Goal: Obtain resource: Obtain resource

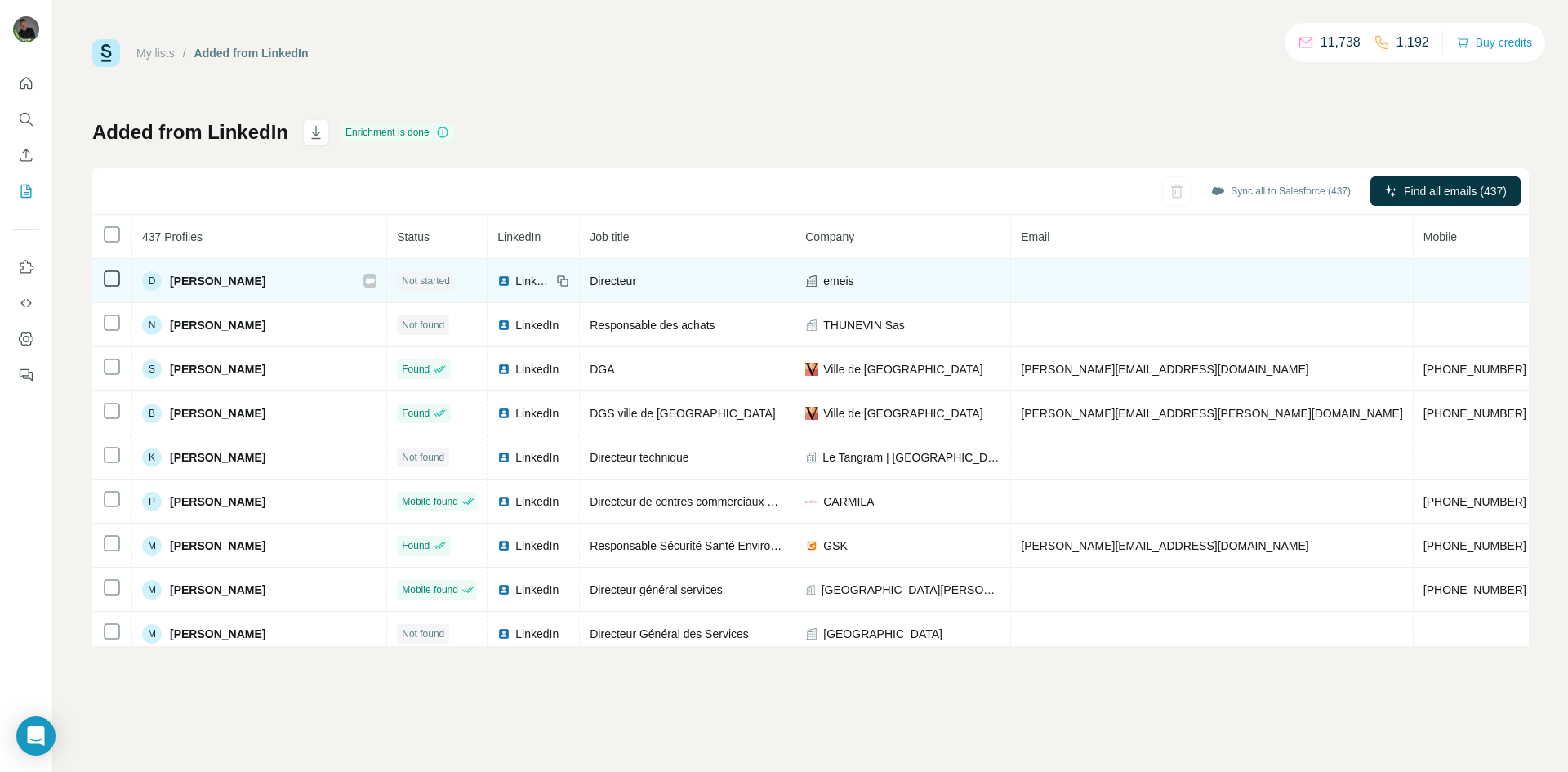
click at [111, 289] on td at bounding box center [112, 281] width 40 height 44
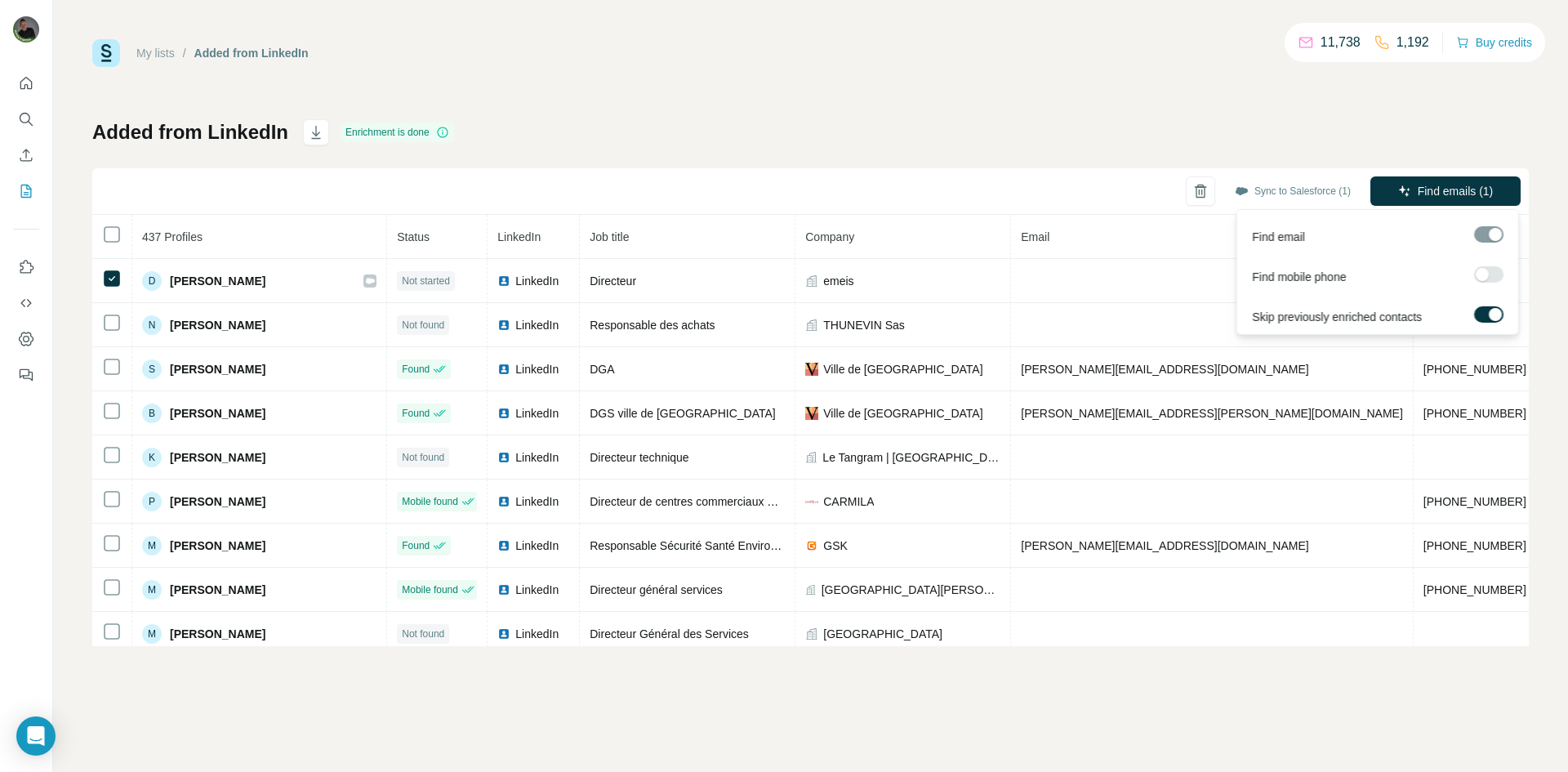
click at [1497, 279] on label at bounding box center [1488, 274] width 29 height 16
click at [1447, 187] on span "Find emails & mobiles (1)" at bounding box center [1427, 191] width 129 height 16
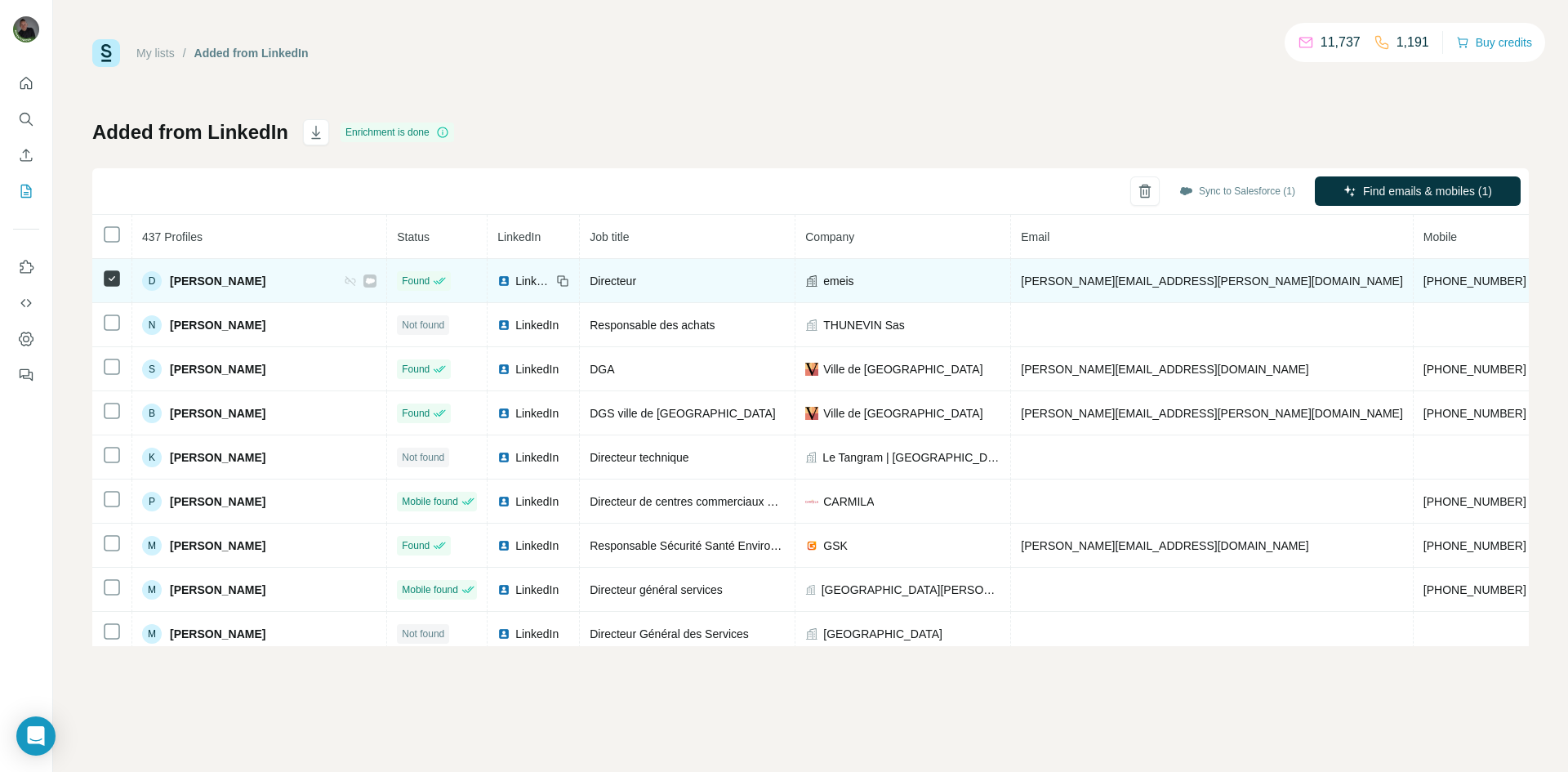
click at [1424, 283] on span "[PHONE_NUMBER]" at bounding box center [1475, 280] width 103 height 13
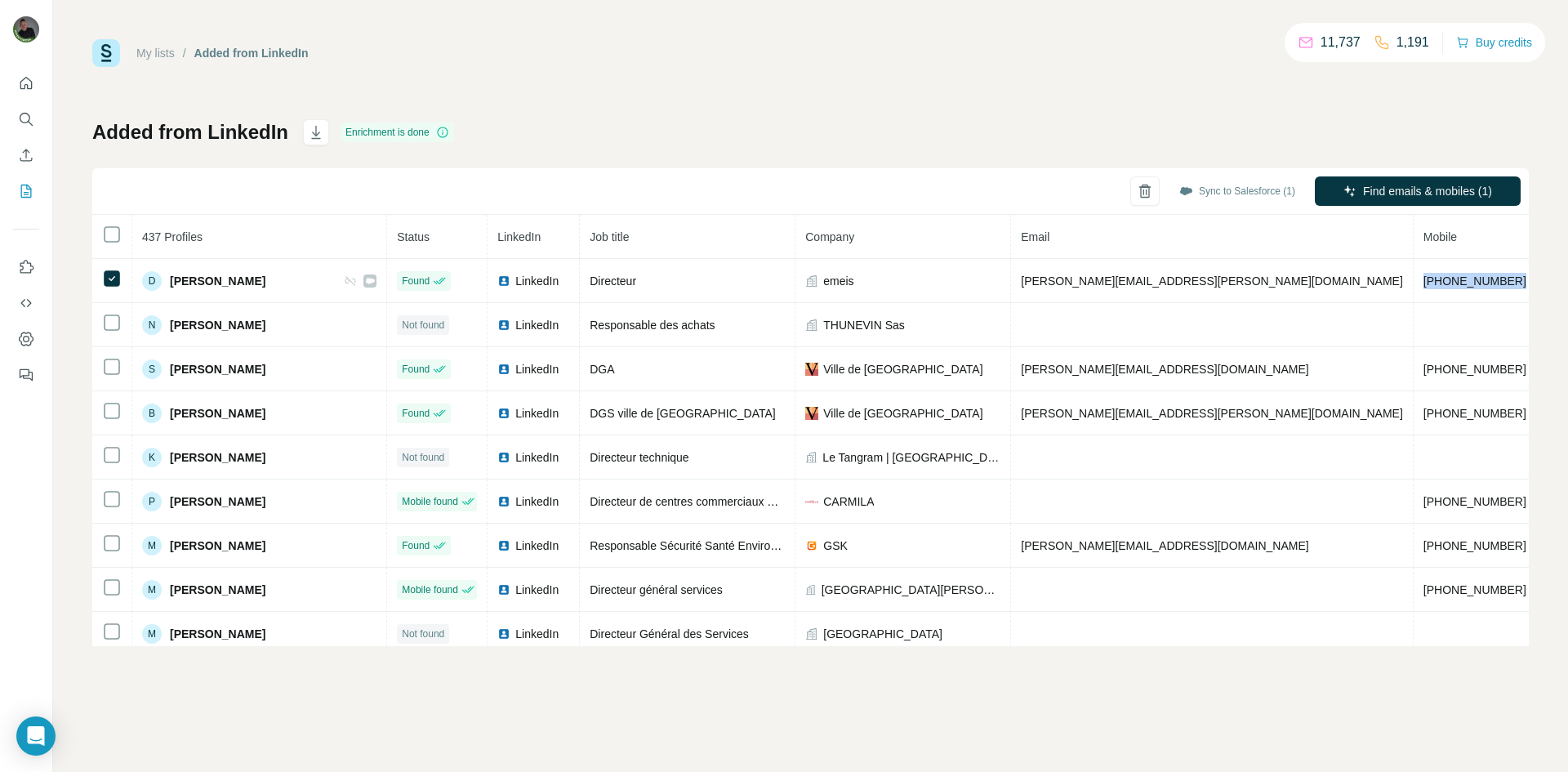
copy span "[PHONE_NUMBER]"
